Goal: Transaction & Acquisition: Download file/media

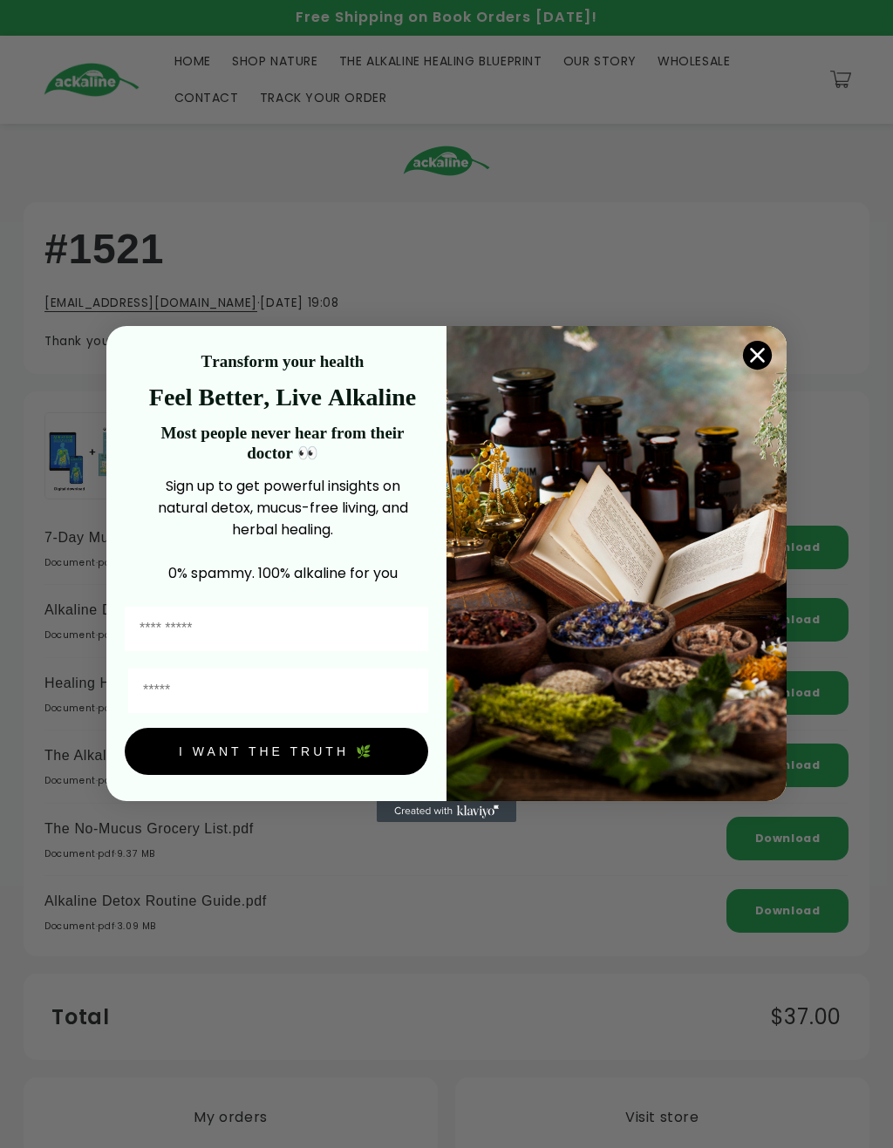
click at [762, 343] on circle "Close dialog" at bounding box center [757, 355] width 29 height 29
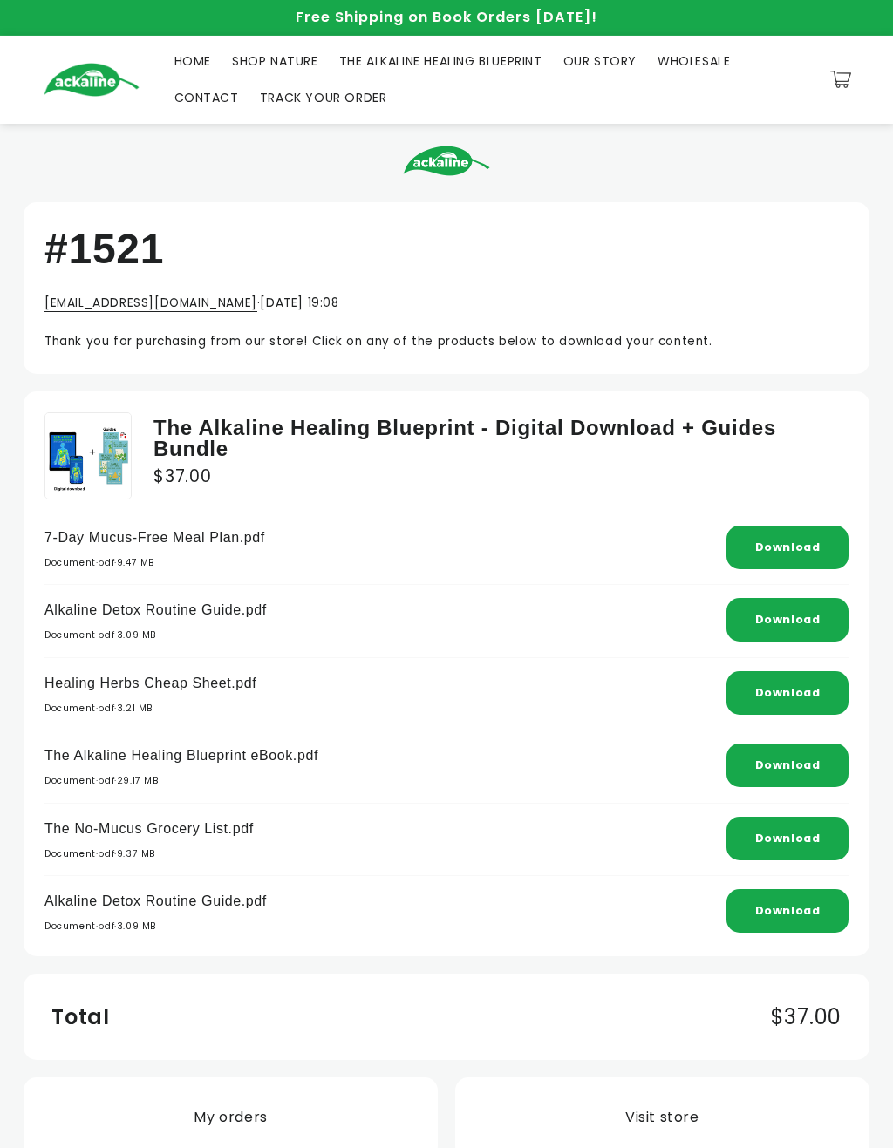
click at [796, 540] on link "Download" at bounding box center [787, 547] width 65 height 15
click at [809, 601] on div "Download" at bounding box center [787, 620] width 122 height 44
click at [785, 686] on link "Download" at bounding box center [787, 692] width 65 height 15
click at [781, 766] on link "Download" at bounding box center [787, 765] width 65 height 15
click at [792, 831] on link "Download" at bounding box center [787, 838] width 65 height 15
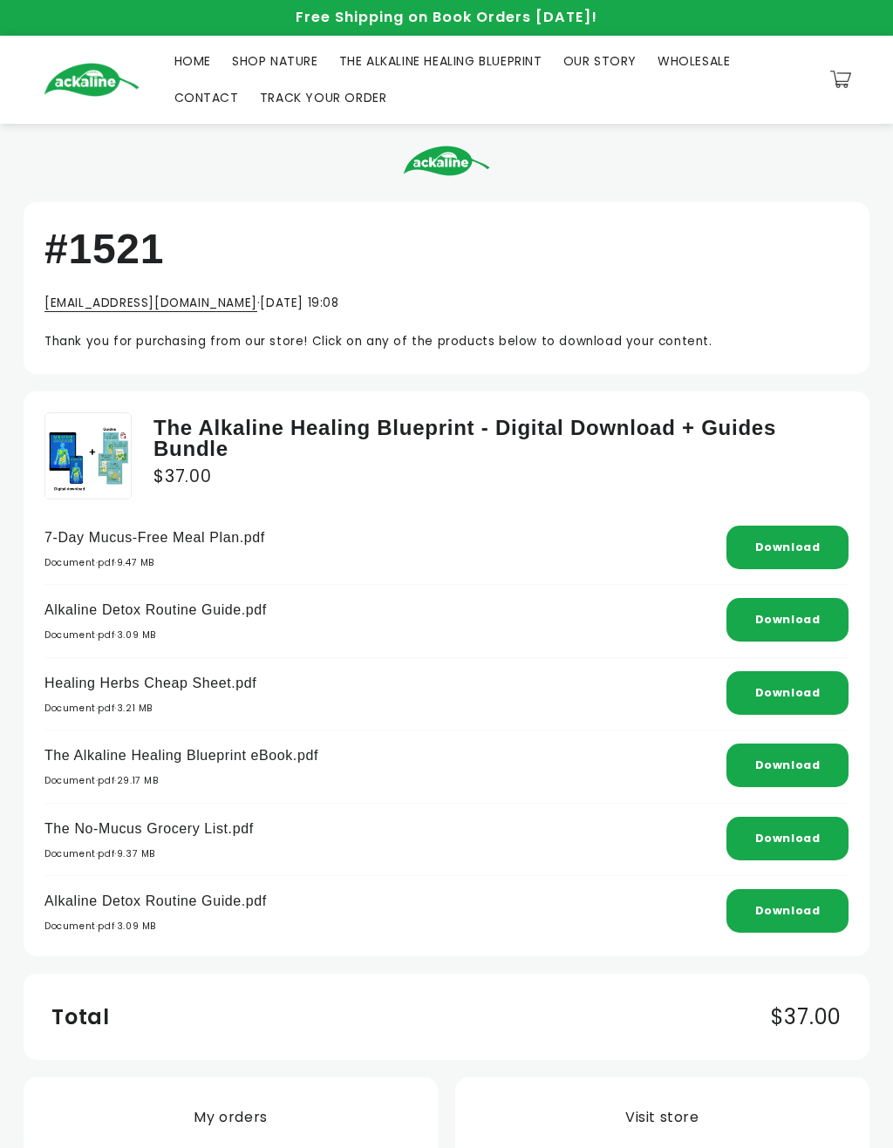
click at [787, 832] on link "Download" at bounding box center [787, 838] width 65 height 15
click at [775, 903] on link "Download" at bounding box center [787, 910] width 65 height 15
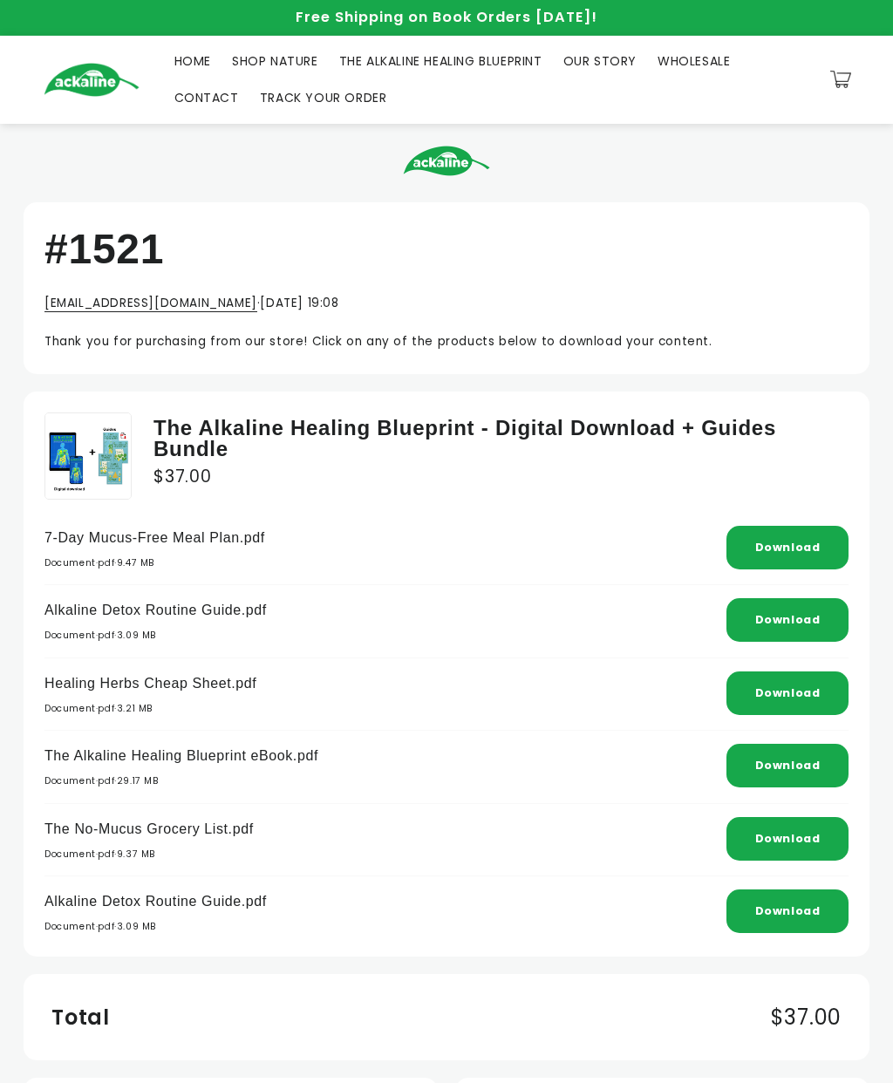
click at [796, 550] on link "Download" at bounding box center [787, 547] width 65 height 15
click at [793, 767] on link "Download" at bounding box center [787, 765] width 65 height 15
click at [807, 833] on link "Download" at bounding box center [787, 838] width 65 height 15
click at [797, 905] on link "Download" at bounding box center [787, 910] width 65 height 15
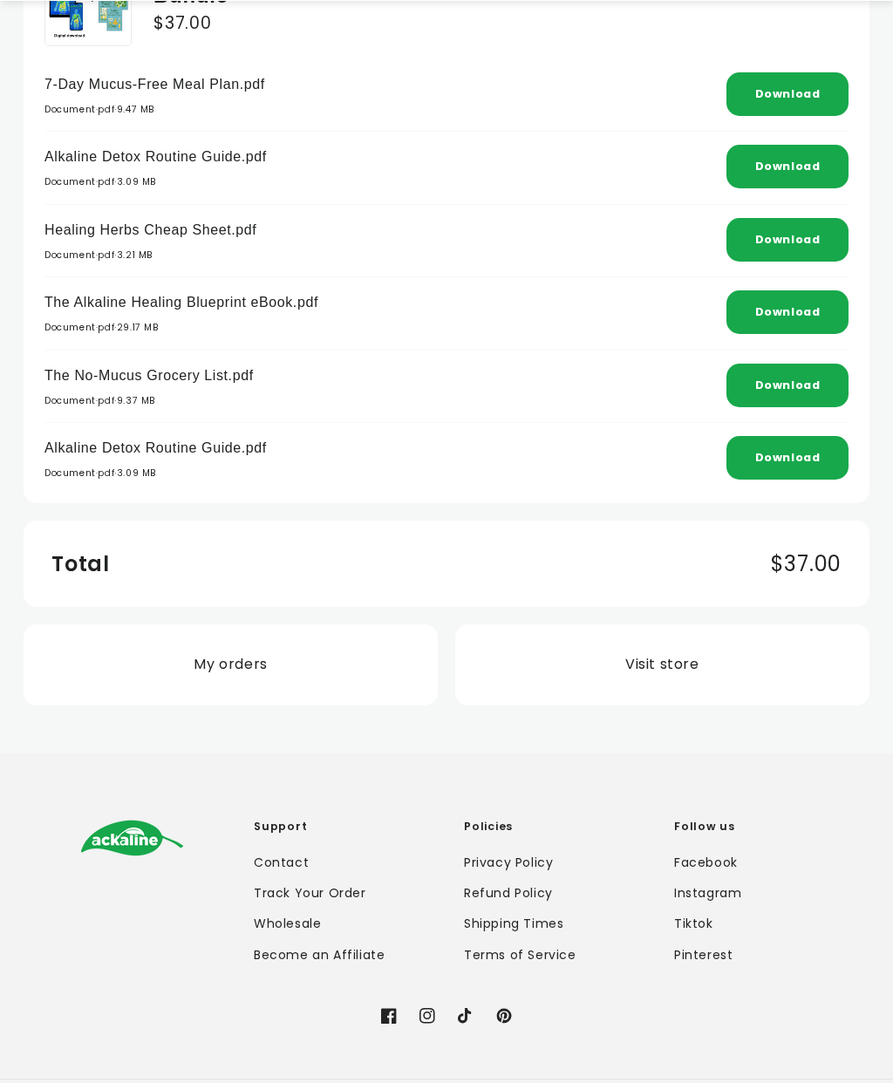
scroll to position [472, 0]
